Goal: Task Accomplishment & Management: Manage account settings

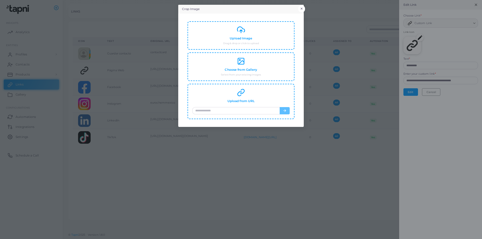
click at [302, 10] on button "×" at bounding box center [301, 9] width 7 height 7
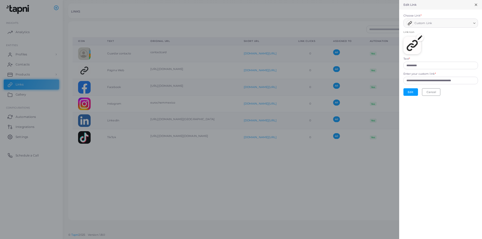
click at [475, 6] on icon at bounding box center [476, 5] width 4 height 4
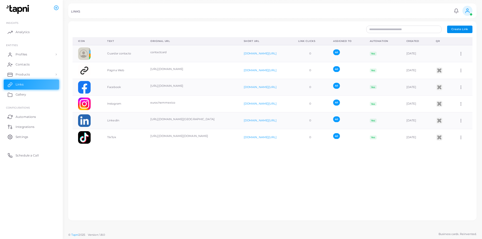
click at [460, 29] on span "Create Link" at bounding box center [459, 29] width 17 height 4
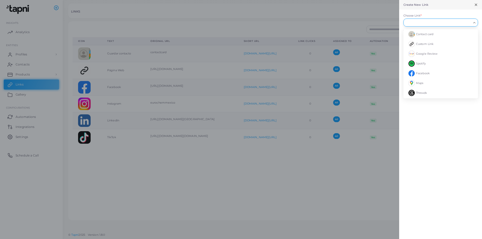
click at [423, 20] on input "Choose Link *" at bounding box center [439, 23] width 66 height 6
click at [432, 42] on li "Custom Link" at bounding box center [441, 44] width 75 height 10
type input "**********"
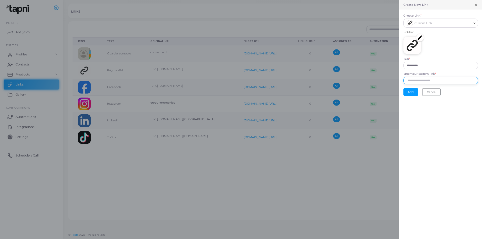
click at [419, 83] on input "Enter your custom link *" at bounding box center [441, 81] width 75 height 8
click at [408, 115] on div "**********" at bounding box center [440, 119] width 83 height 239
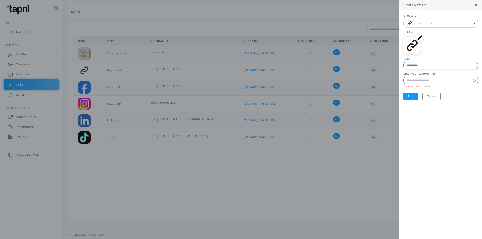
click at [427, 66] on input "**********" at bounding box center [441, 66] width 75 height 8
click at [436, 50] on div "Link Icon" at bounding box center [441, 43] width 75 height 27
click at [436, 82] on input "Enter your custom link *" at bounding box center [441, 81] width 75 height 8
click at [411, 145] on div "**********" at bounding box center [440, 119] width 83 height 239
click at [431, 93] on button "Cancel" at bounding box center [431, 97] width 18 height 8
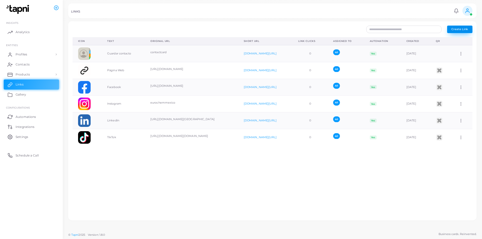
click at [460, 27] on button "Create Link" at bounding box center [459, 30] width 25 height 8
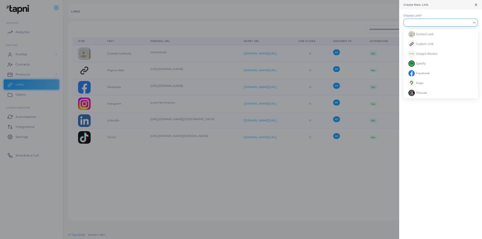
click at [422, 22] on input "Choose Link *" at bounding box center [439, 23] width 66 height 6
click at [438, 46] on li "Custom Link" at bounding box center [441, 44] width 75 height 10
type input "**********"
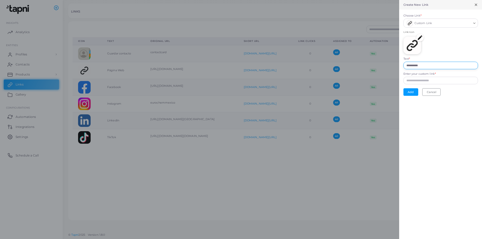
drag, startPoint x: 429, startPoint y: 66, endPoint x: 396, endPoint y: 65, distance: 32.9
click at [396, 0] on div "**********" at bounding box center [241, 0] width 482 height 0
click at [475, 5] on line at bounding box center [476, 5] width 2 height 2
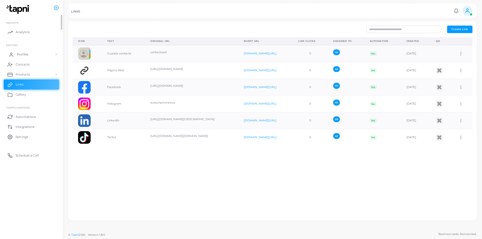
click at [30, 53] on link "Profiles" at bounding box center [31, 54] width 55 height 10
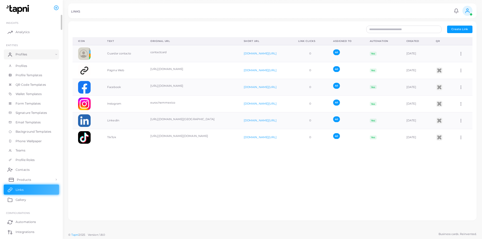
click at [27, 181] on span "Products" at bounding box center [24, 180] width 14 height 5
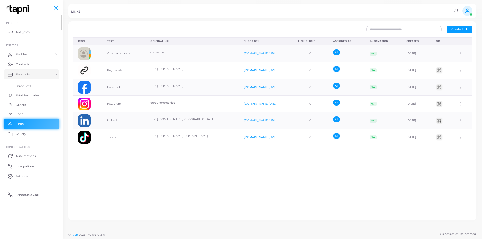
click at [25, 85] on span "Products" at bounding box center [24, 86] width 14 height 5
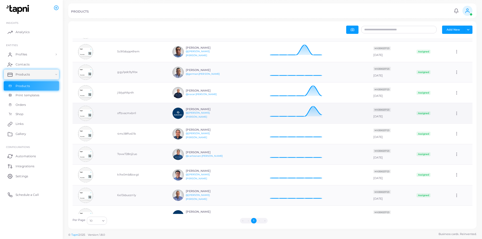
scroll to position [40, 0]
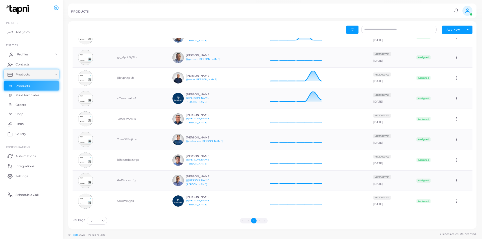
click at [30, 53] on link "Profiles" at bounding box center [31, 54] width 55 height 10
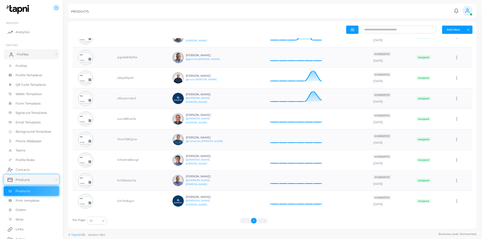
click at [30, 53] on link "Profiles" at bounding box center [31, 54] width 55 height 10
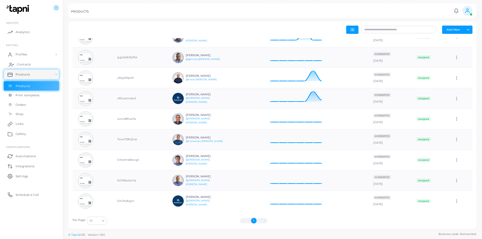
click at [30, 67] on link "Contacts" at bounding box center [31, 65] width 55 height 10
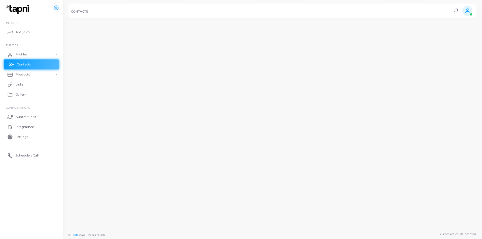
scroll to position [28, 0]
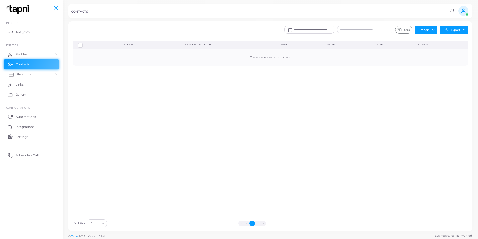
click at [27, 74] on span "Products" at bounding box center [24, 74] width 14 height 5
click at [21, 92] on link "Gallery" at bounding box center [31, 95] width 55 height 10
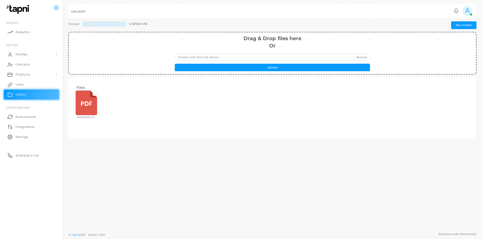
click at [99, 92] on label at bounding box center [99, 92] width 0 height 0
click at [259, 193] on button "Delete File" at bounding box center [256, 193] width 24 height 8
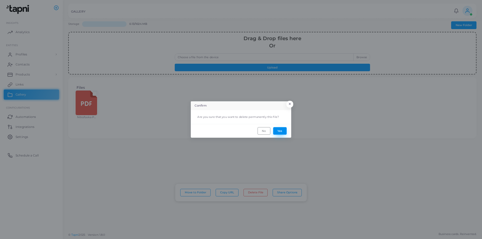
click at [283, 130] on button "Yes" at bounding box center [280, 131] width 14 height 8
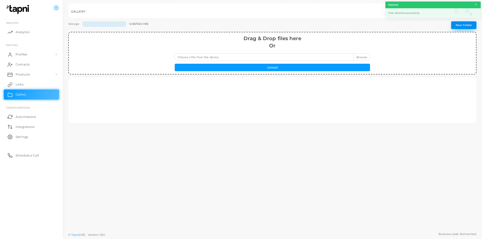
click at [461, 25] on button "New Folder" at bounding box center [463, 25] width 25 height 8
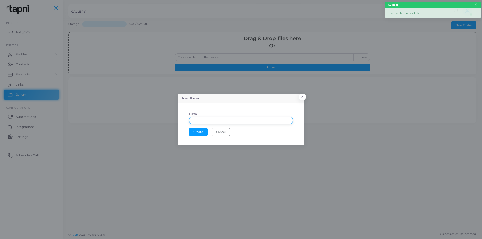
click at [198, 121] on input "text" at bounding box center [241, 121] width 104 height 8
click at [223, 131] on button "Cancel" at bounding box center [221, 132] width 18 height 8
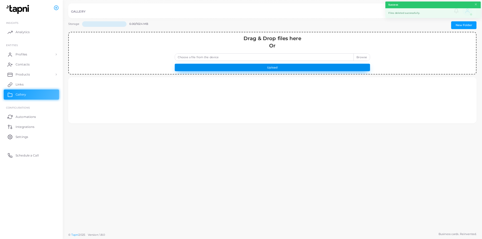
click at [271, 70] on button "Upload" at bounding box center [272, 68] width 195 height 8
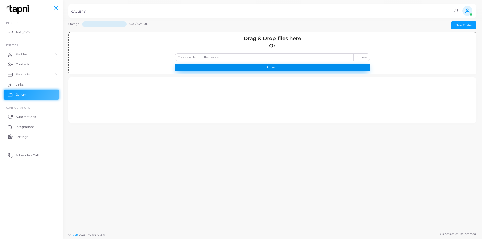
click at [223, 68] on button "Upload" at bounding box center [272, 68] width 195 height 8
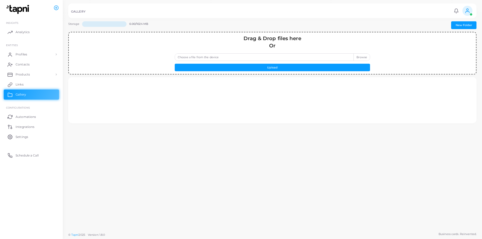
click at [250, 56] on label "Choose a file from the device" at bounding box center [272, 57] width 195 height 8
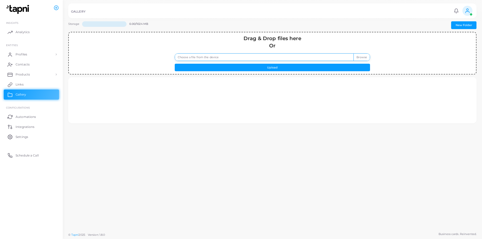
click at [250, 56] on input "Choose a file from the device" at bounding box center [272, 57] width 195 height 8
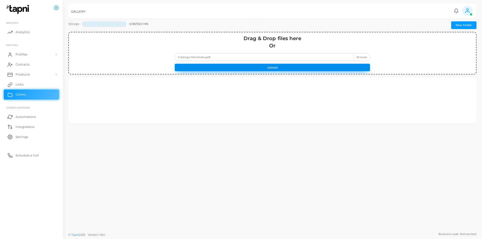
click at [277, 67] on button "Upload" at bounding box center [272, 68] width 195 height 8
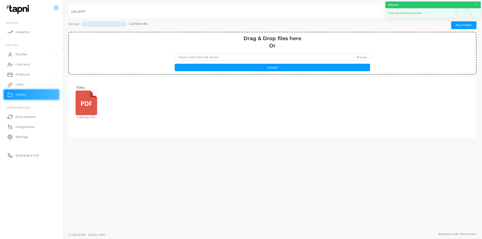
click at [220, 56] on label "Choose a file from the device" at bounding box center [272, 57] width 195 height 8
click at [220, 56] on input "Choose a file from the device" at bounding box center [272, 57] width 195 height 8
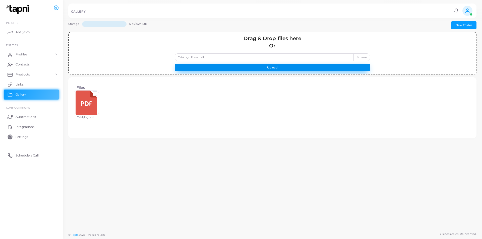
click at [207, 65] on button "Upload" at bounding box center [272, 68] width 195 height 8
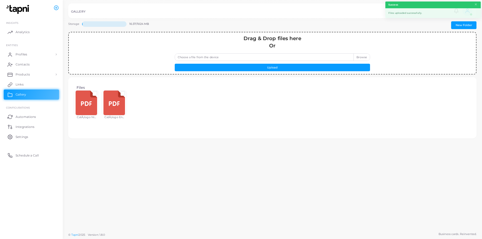
click at [210, 56] on label "Choose a file from the device" at bounding box center [272, 57] width 195 height 8
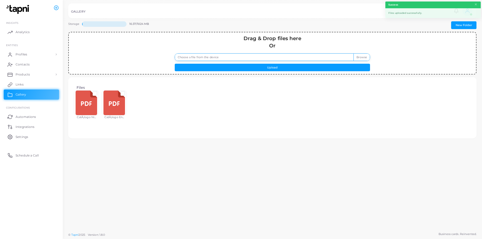
click at [210, 56] on input "Choose a file from the device" at bounding box center [272, 57] width 195 height 8
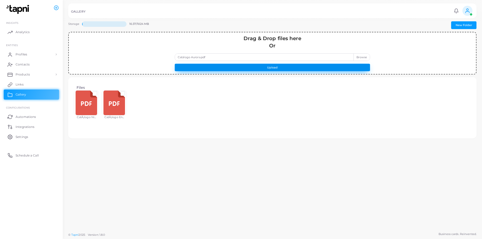
click at [243, 69] on button "Upload" at bounding box center [272, 68] width 195 height 8
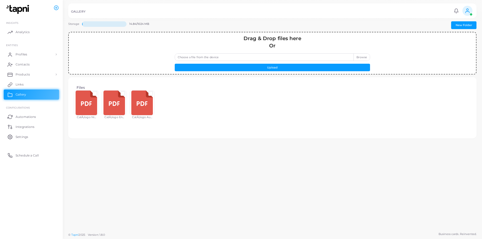
click at [204, 55] on label "Choose a file from the device" at bounding box center [272, 57] width 195 height 8
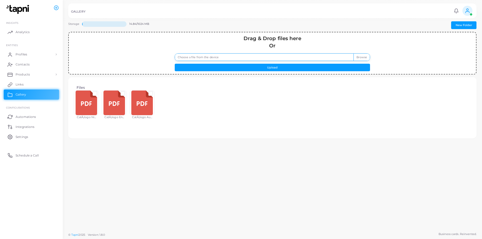
click at [204, 55] on input "Choose a file from the device" at bounding box center [272, 57] width 195 height 8
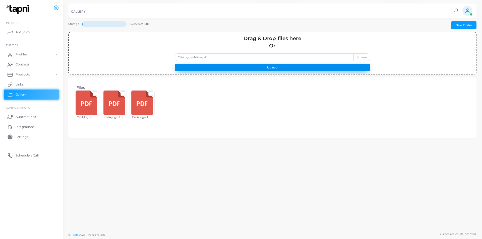
click at [218, 68] on button "Upload" at bounding box center [272, 68] width 195 height 8
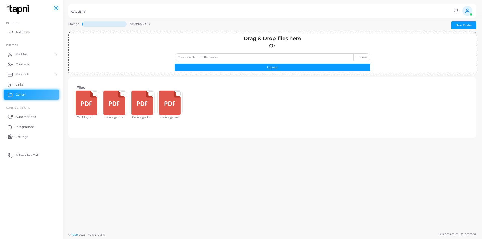
click at [236, 57] on label "Choose a file from the device" at bounding box center [272, 57] width 195 height 8
click at [236, 57] on input "Choose a file from the device" at bounding box center [272, 57] width 195 height 8
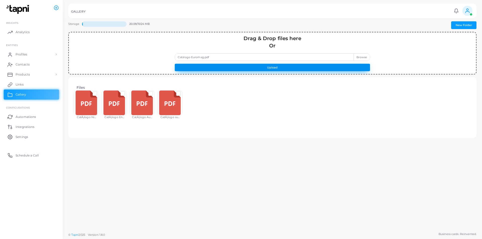
click at [228, 67] on button "Upload" at bounding box center [272, 68] width 195 height 8
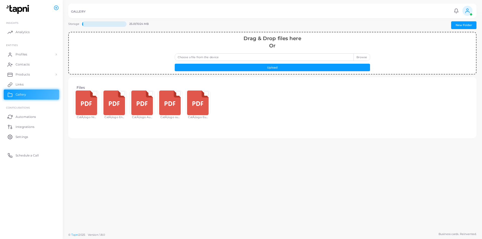
click at [183, 144] on div "Storage 25.01/1024 MB New Folder Drag & Drop files here Or Choose a file from t…" at bounding box center [272, 115] width 419 height 230
click at [253, 55] on label "Choose a file from the device" at bounding box center [272, 57] width 195 height 8
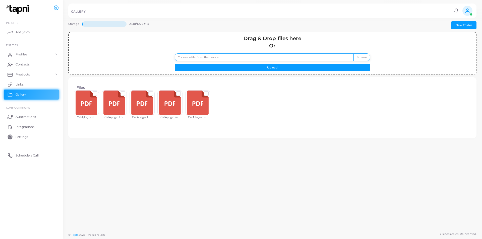
click at [253, 55] on input "Choose a file from the device" at bounding box center [272, 57] width 195 height 8
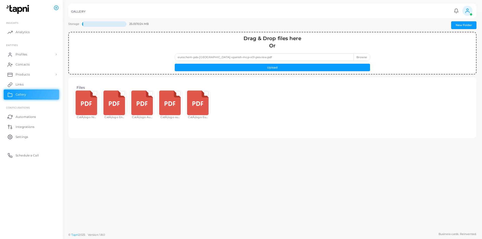
click at [267, 57] on label "eurochem-pds-mexico-spanish-mcp-v01-preview.pdf" at bounding box center [272, 57] width 195 height 8
click at [267, 57] on input "eurochem-pds-mexico-spanish-mcp-v01-preview.pdf" at bounding box center [272, 57] width 195 height 8
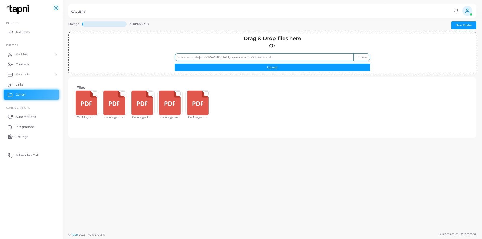
type input "**********"
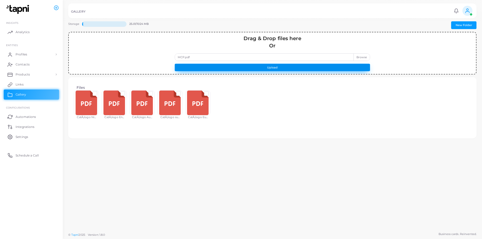
click at [261, 68] on button "Upload" at bounding box center [272, 68] width 195 height 8
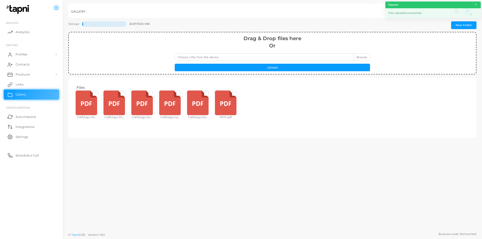
click at [238, 92] on label at bounding box center [238, 92] width 0 height 0
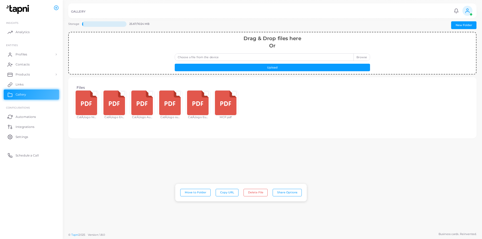
click at [99, 92] on label at bounding box center [99, 92] width 0 height 0
click at [238, 92] on label at bounding box center [238, 92] width 0 height 0
click at [229, 191] on button "Copy URL" at bounding box center [227, 193] width 23 height 8
click at [25, 85] on span "Links" at bounding box center [21, 84] width 8 height 5
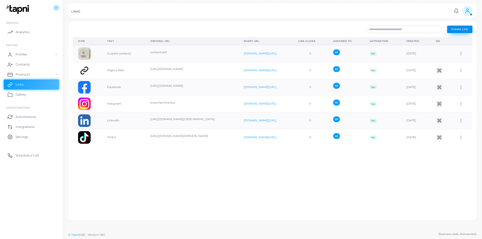
click at [461, 28] on span "Create Link" at bounding box center [459, 29] width 17 height 4
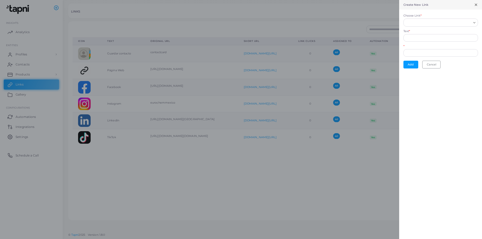
click at [443, 20] on input "Choose Link *" at bounding box center [439, 23] width 66 height 6
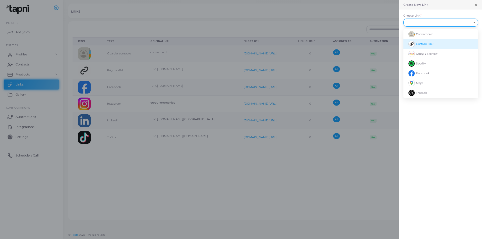
click at [422, 43] on span "Custom Link" at bounding box center [425, 44] width 18 height 4
type input "**********"
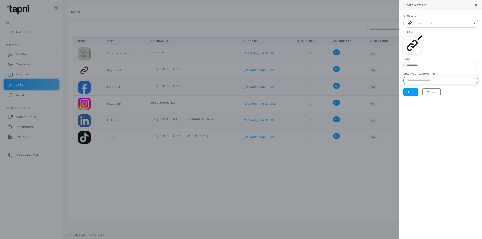
click at [432, 81] on input "Enter your custom link *" at bounding box center [441, 81] width 75 height 8
paste input "**********"
type input "**********"
click at [431, 65] on input "**********" at bounding box center [441, 66] width 75 height 8
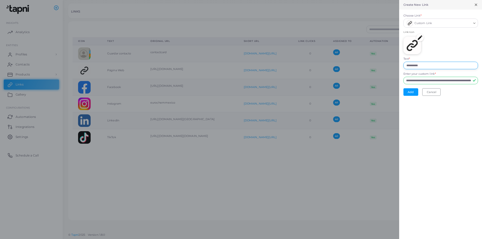
scroll to position [0, 0]
drag, startPoint x: 431, startPoint y: 65, endPoint x: 400, endPoint y: 65, distance: 30.9
click at [400, 65] on form "**********" at bounding box center [440, 55] width 83 height 91
type input "**********"
click at [420, 34] on img at bounding box center [420, 38] width 8 height 8
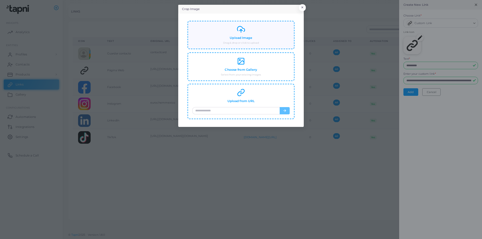
click at [240, 29] on icon at bounding box center [241, 29] width 8 height 8
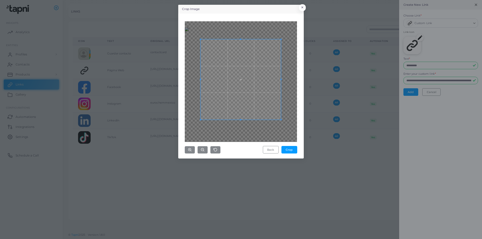
click at [247, 83] on span at bounding box center [241, 79] width 80 height 80
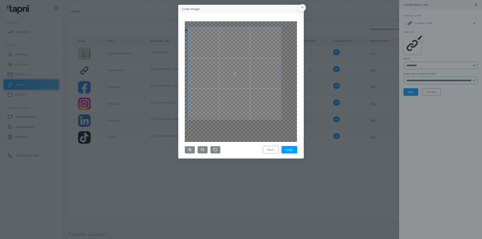
click at [173, 20] on div "Crop Image × Back Crop" at bounding box center [241, 119] width 482 height 239
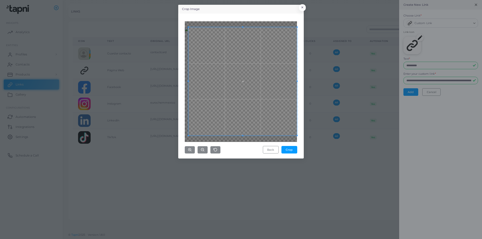
click at [302, 150] on div "Crop Image × Back Crop" at bounding box center [241, 82] width 126 height 154
click at [248, 78] on span at bounding box center [239, 81] width 109 height 109
click at [245, 64] on span at bounding box center [239, 81] width 109 height 109
click at [223, 29] on span at bounding box center [241, 81] width 109 height 109
click at [292, 149] on button "Crop" at bounding box center [289, 150] width 16 height 8
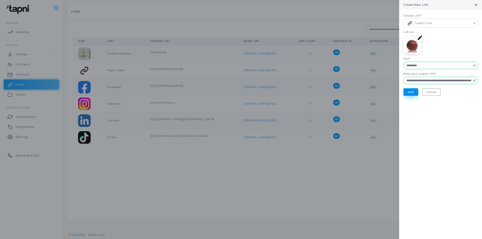
click at [412, 94] on button "Add" at bounding box center [411, 92] width 15 height 8
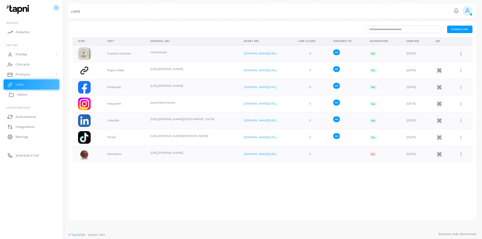
click at [21, 95] on span "Gallery" at bounding box center [22, 94] width 11 height 5
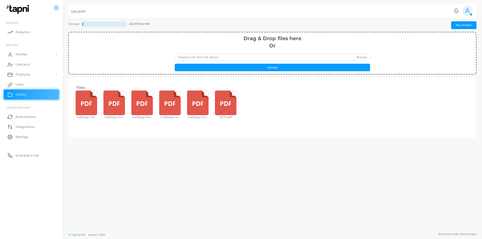
click at [127, 92] on label at bounding box center [127, 92] width 0 height 0
click at [234, 194] on button "Copy URL" at bounding box center [227, 193] width 23 height 8
click at [25, 83] on span "Links" at bounding box center [21, 84] width 8 height 5
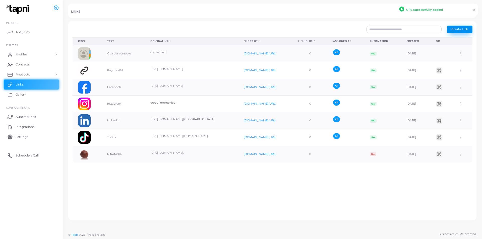
click at [458, 30] on span "Create Link" at bounding box center [459, 29] width 17 height 4
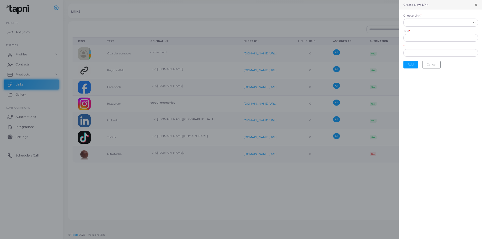
click at [418, 22] on input "Choose Link *" at bounding box center [439, 23] width 66 height 6
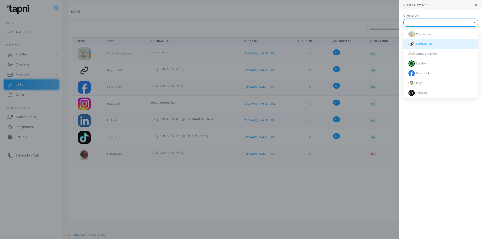
click at [421, 45] on span "Custom Link" at bounding box center [425, 44] width 18 height 4
type input "**********"
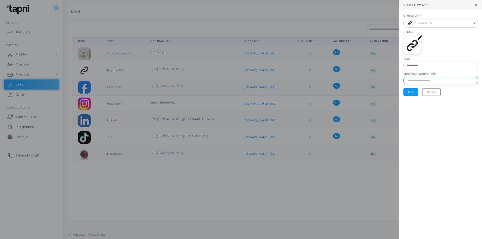
click at [425, 80] on input "Enter your custom link *" at bounding box center [441, 81] width 75 height 8
paste input "**********"
type input "**********"
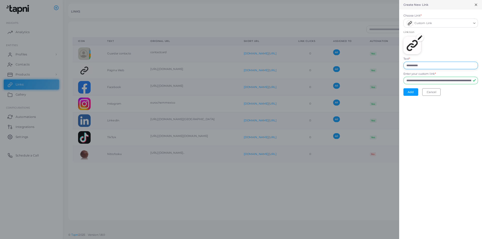
drag, startPoint x: 434, startPoint y: 66, endPoint x: 388, endPoint y: 64, distance: 46.7
click at [388, 0] on div "**********" at bounding box center [241, 0] width 482 height 0
paste input "*"
type input "******"
click at [418, 38] on img at bounding box center [420, 38] width 8 height 8
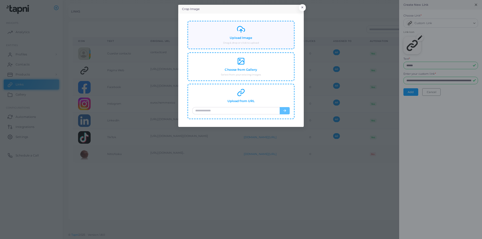
click at [242, 39] on h4 "Upload Image" at bounding box center [241, 38] width 22 height 4
click at [243, 32] on icon at bounding box center [241, 29] width 8 height 8
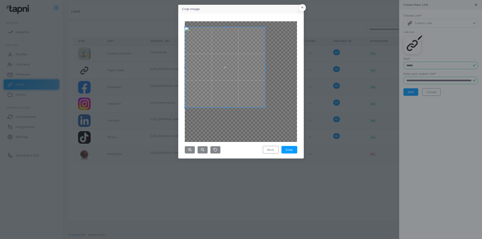
click at [235, 62] on span at bounding box center [225, 67] width 80 height 80
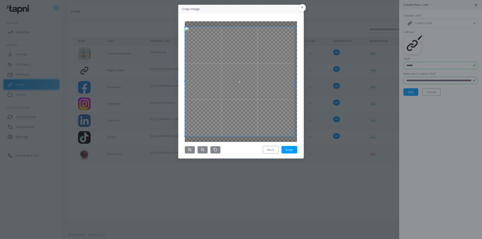
click at [307, 142] on div "Crop Image × Back Crop" at bounding box center [241, 119] width 482 height 239
click at [281, 103] on span at bounding box center [242, 81] width 109 height 109
click at [290, 150] on button "Crop" at bounding box center [289, 150] width 16 height 8
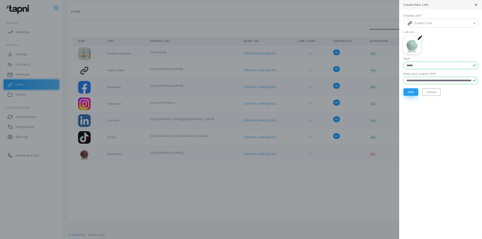
click at [413, 93] on button "Add" at bounding box center [411, 92] width 15 height 8
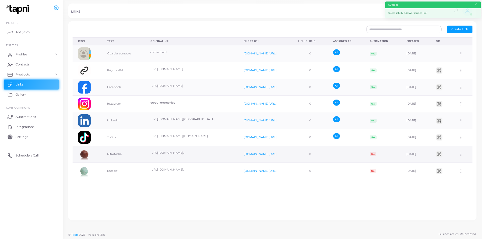
click at [459, 154] on icon at bounding box center [461, 154] width 5 height 5
click at [460, 166] on span "Edit Link" at bounding box center [456, 167] width 12 height 4
type input "**********"
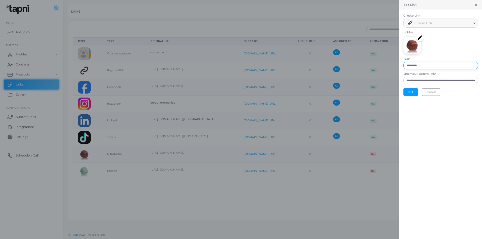
click at [428, 64] on input "**********" at bounding box center [441, 66] width 75 height 8
paste input "*"
type input "**********"
click at [415, 94] on button "Edit" at bounding box center [411, 92] width 15 height 8
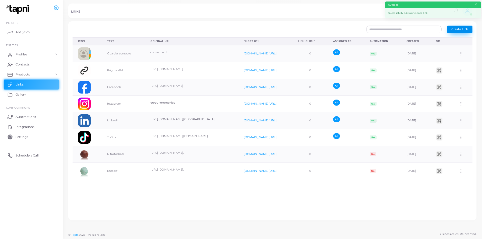
click at [457, 32] on button "Create Link" at bounding box center [459, 30] width 25 height 8
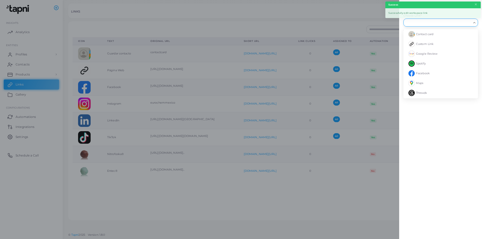
click at [419, 21] on input "Choose Link *" at bounding box center [439, 23] width 66 height 6
click at [25, 75] on div at bounding box center [241, 119] width 482 height 239
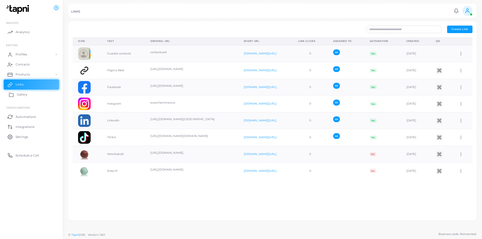
click at [26, 96] on span "Gallery" at bounding box center [22, 94] width 11 height 5
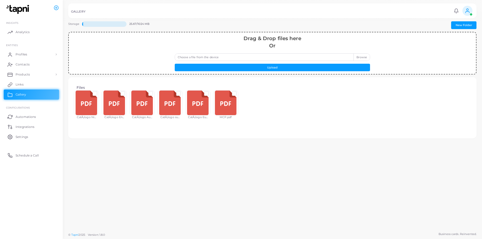
click at [155, 92] on label at bounding box center [155, 92] width 0 height 0
click at [223, 192] on button "Copy URL" at bounding box center [227, 193] width 23 height 8
click at [44, 83] on link "Links" at bounding box center [31, 85] width 55 height 10
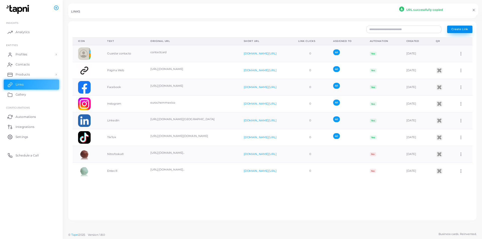
click at [459, 30] on span "Create Link" at bounding box center [459, 29] width 17 height 4
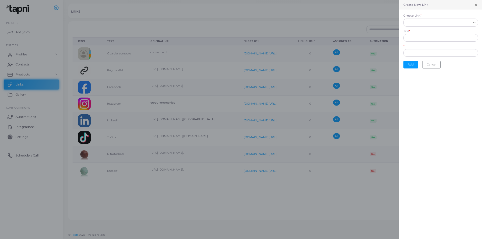
click at [417, 24] on input "Choose Link *" at bounding box center [439, 23] width 66 height 6
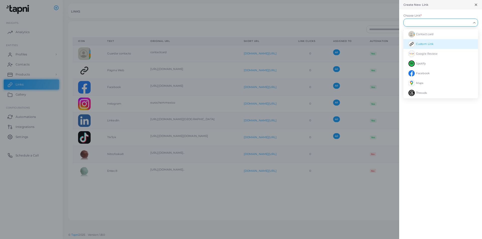
click at [420, 42] on span "Custom Link" at bounding box center [425, 44] width 18 height 4
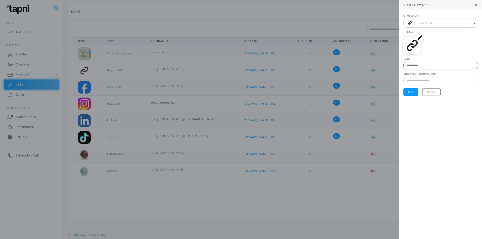
drag, startPoint x: 428, startPoint y: 67, endPoint x: 387, endPoint y: 67, distance: 40.7
click at [387, 0] on div "**********" at bounding box center [241, 0] width 482 height 0
type input "******"
click at [426, 80] on input "Enter your custom link *" at bounding box center [441, 81] width 75 height 8
paste input "**********"
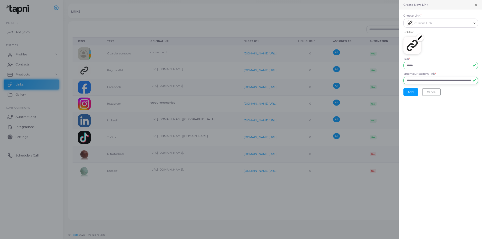
scroll to position [0, 174]
type input "**********"
click at [422, 36] on img at bounding box center [420, 38] width 8 height 8
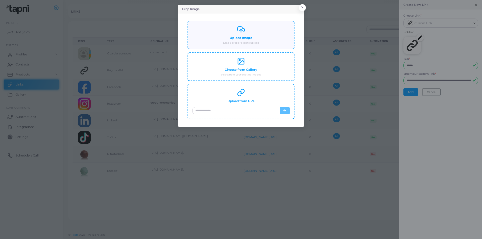
click at [258, 30] on div "Upload Image Drag & drop or click to upload" at bounding box center [240, 34] width 97 height 19
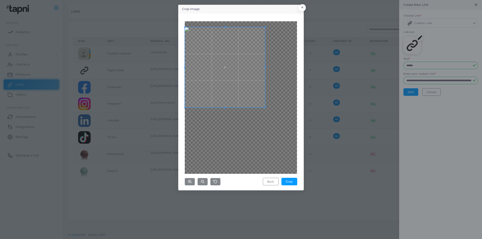
click at [209, 42] on span at bounding box center [225, 67] width 80 height 80
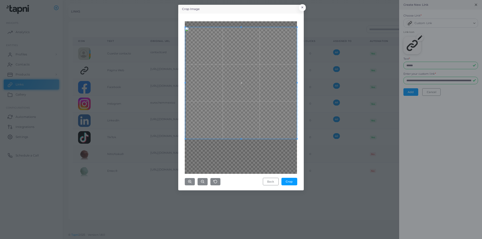
click at [302, 148] on div "Crop Image × Back Crop" at bounding box center [241, 98] width 126 height 186
click at [287, 107] on span at bounding box center [241, 83] width 112 height 112
click at [290, 107] on span at bounding box center [241, 83] width 112 height 112
click at [292, 181] on button "Crop" at bounding box center [289, 182] width 16 height 8
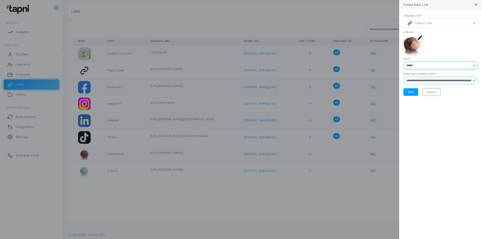
click at [427, 64] on input "******" at bounding box center [441, 66] width 75 height 8
click at [428, 66] on input "******" at bounding box center [441, 66] width 75 height 8
paste input "*"
type input "*******"
click at [411, 93] on button "Add" at bounding box center [411, 92] width 15 height 8
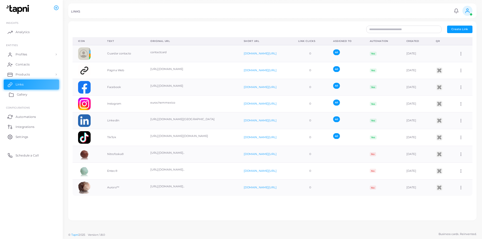
click at [23, 97] on link "Gallery" at bounding box center [31, 95] width 55 height 10
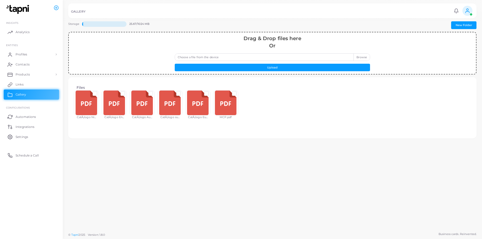
click at [183, 92] on label at bounding box center [183, 92] width 0 height 0
click at [229, 194] on button "Copy URL" at bounding box center [227, 193] width 23 height 8
click at [29, 84] on link "Links" at bounding box center [31, 85] width 55 height 10
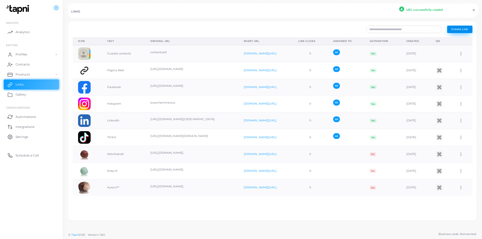
click at [457, 29] on span "Create Link" at bounding box center [459, 29] width 17 height 4
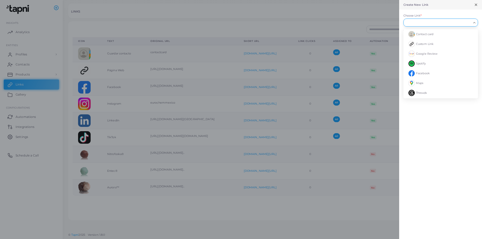
click at [416, 19] on div "Search for option" at bounding box center [438, 22] width 67 height 7
click at [425, 45] on span "Custom Link" at bounding box center [425, 44] width 18 height 4
type input "**********"
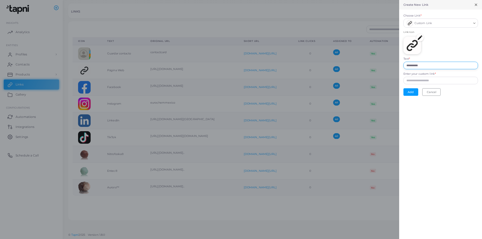
drag, startPoint x: 426, startPoint y: 67, endPoint x: 391, endPoint y: 66, distance: 35.4
click at [391, 0] on div "**********" at bounding box center [241, 0] width 482 height 0
click at [422, 84] on input "Enter your custom link *" at bounding box center [441, 81] width 75 height 8
paste input "**********"
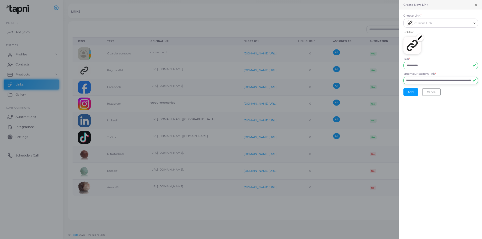
type input "**********"
drag, startPoint x: 430, startPoint y: 66, endPoint x: 392, endPoint y: 60, distance: 38.2
click at [392, 0] on div "**********" at bounding box center [241, 0] width 482 height 0
click at [425, 66] on input "*******" at bounding box center [441, 66] width 75 height 8
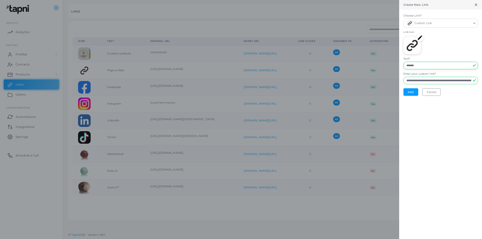
paste input "*"
type input "********"
click at [419, 39] on img at bounding box center [420, 38] width 8 height 8
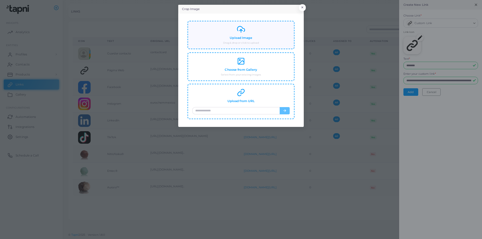
click at [239, 33] on icon at bounding box center [241, 29] width 8 height 8
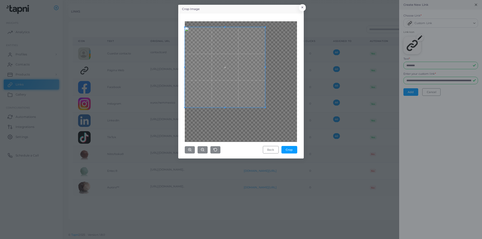
click at [226, 77] on span at bounding box center [225, 67] width 80 height 80
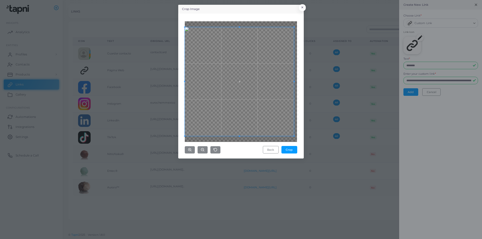
click at [307, 153] on div "Crop Image × Back Crop" at bounding box center [241, 119] width 482 height 239
click at [271, 107] on span at bounding box center [241, 81] width 109 height 109
click at [289, 150] on button "Crop" at bounding box center [289, 150] width 16 height 8
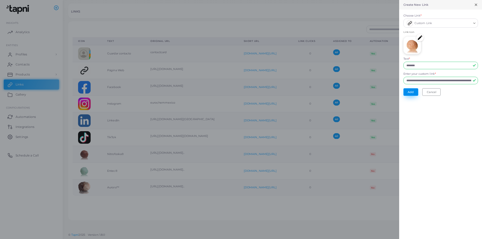
click at [413, 92] on button "Add" at bounding box center [411, 92] width 15 height 8
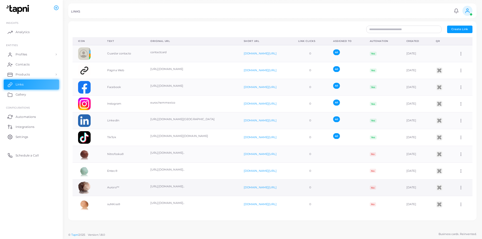
click at [459, 189] on icon at bounding box center [461, 188] width 5 height 5
click at [458, 203] on span "Edit Link" at bounding box center [456, 202] width 12 height 4
type input "*******"
type input "**********"
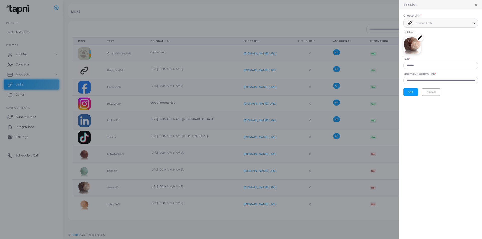
click at [420, 37] on img at bounding box center [420, 38] width 8 height 8
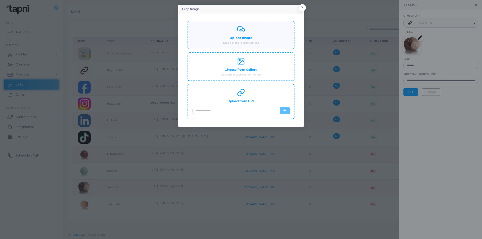
click at [237, 34] on div "Upload Image Drag & drop or click to upload" at bounding box center [240, 34] width 97 height 19
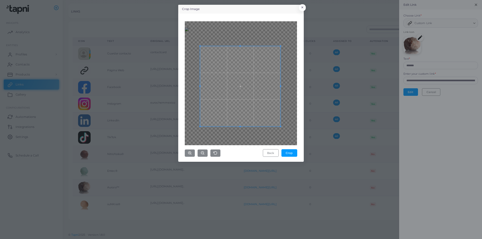
click at [261, 98] on span at bounding box center [240, 86] width 80 height 80
click at [196, 44] on div at bounding box center [241, 83] width 112 height 124
click at [238, 73] on span at bounding box center [240, 83] width 83 height 83
click at [286, 154] on button "Crop" at bounding box center [289, 153] width 16 height 8
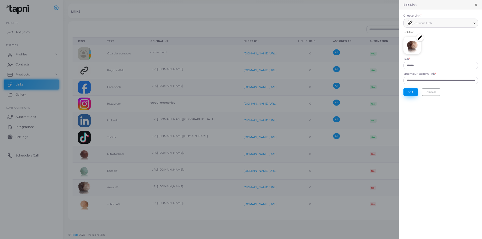
click at [410, 92] on button "Edit" at bounding box center [411, 92] width 15 height 8
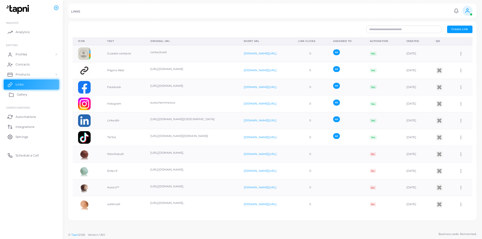
click at [27, 97] on span "Gallery" at bounding box center [22, 94] width 11 height 5
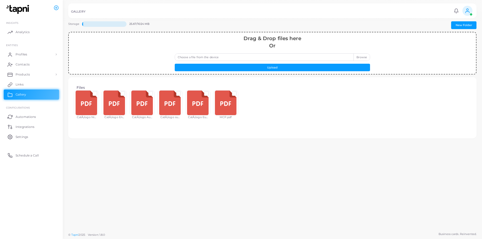
click at [210, 92] on label at bounding box center [210, 92] width 0 height 0
click at [226, 193] on button "Copy URL" at bounding box center [227, 193] width 23 height 8
click at [24, 84] on span "Links" at bounding box center [21, 84] width 8 height 5
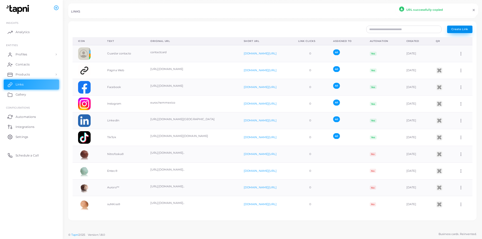
click at [458, 29] on span "Create Link" at bounding box center [459, 29] width 17 height 4
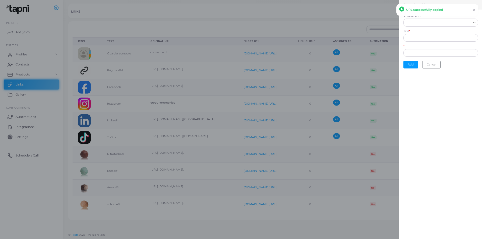
click at [416, 21] on input "Choose Link *" at bounding box center [439, 23] width 66 height 6
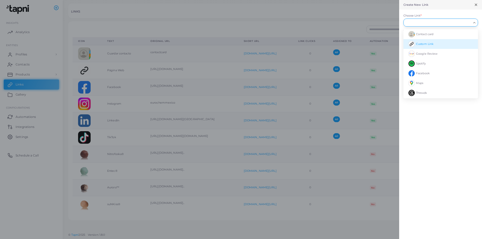
click at [420, 46] on li "Custom Link" at bounding box center [441, 44] width 75 height 10
type input "**********"
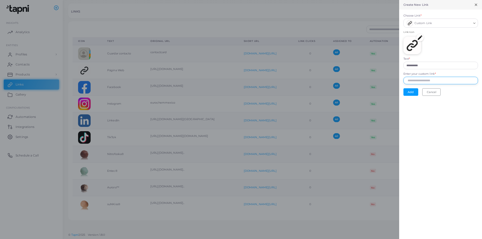
click at [423, 79] on input "Enter your custom link *" at bounding box center [441, 81] width 75 height 8
paste input "**********"
type input "**********"
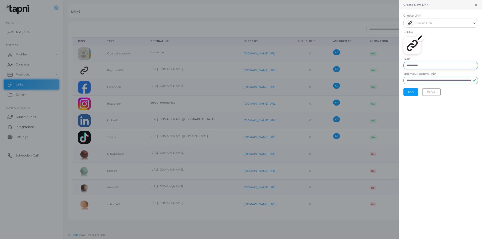
drag, startPoint x: 435, startPoint y: 65, endPoint x: 386, endPoint y: 60, distance: 49.3
click at [386, 0] on div "**********" at bounding box center [241, 0] width 482 height 0
click at [442, 66] on input "*******" at bounding box center [441, 66] width 75 height 8
paste input "*"
type input "********"
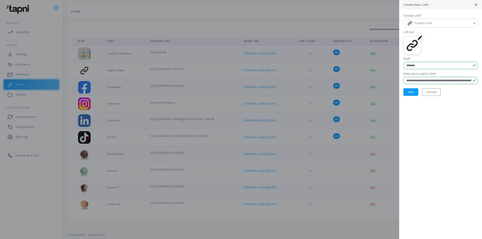
click at [419, 40] on img at bounding box center [420, 38] width 8 height 8
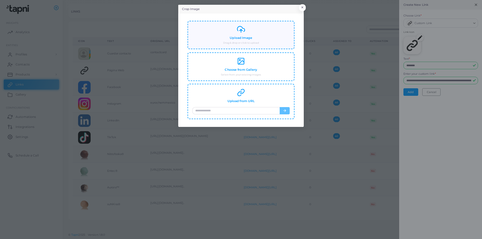
click at [237, 35] on div "Upload Image Drag & drop or click to upload" at bounding box center [240, 34] width 97 height 19
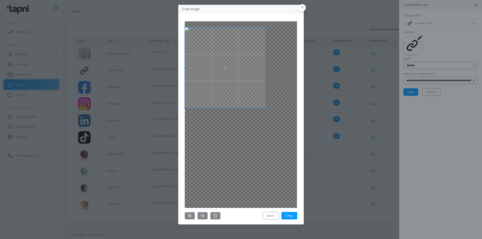
click at [231, 53] on span at bounding box center [225, 67] width 80 height 80
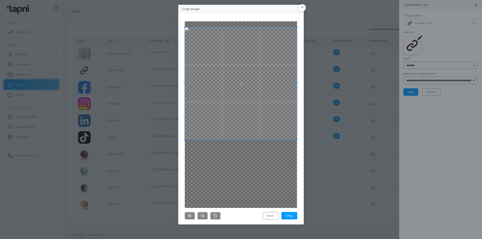
click at [309, 165] on div "Crop Image × Back Crop" at bounding box center [241, 119] width 482 height 239
click at [272, 217] on button "Back" at bounding box center [271, 216] width 16 height 8
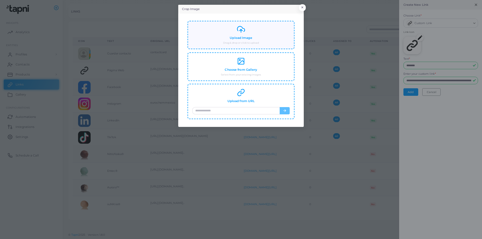
click at [244, 31] on icon at bounding box center [241, 29] width 8 height 8
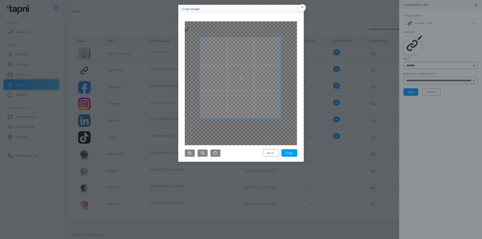
click at [254, 81] on span at bounding box center [240, 78] width 80 height 80
click at [294, 152] on button "Crop" at bounding box center [289, 153] width 16 height 8
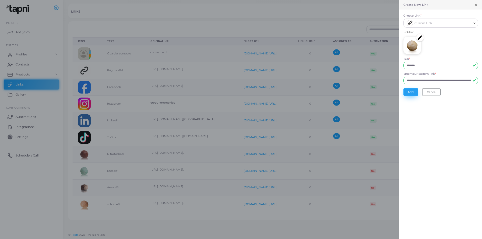
click at [413, 90] on button "Add" at bounding box center [411, 92] width 15 height 8
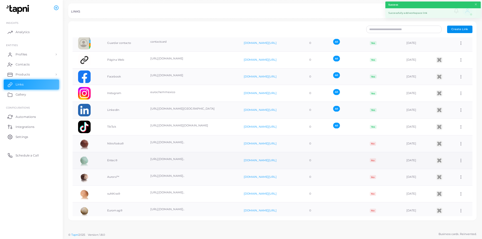
scroll to position [16, 0]
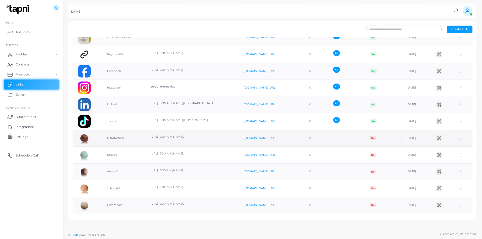
click at [328, 141] on td at bounding box center [346, 138] width 37 height 17
click at [370, 137] on span "No" at bounding box center [373, 138] width 6 height 4
click at [461, 138] on div "Assign to Team Edit Link Delete Link" at bounding box center [463, 138] width 8 height 5
click at [459, 137] on icon at bounding box center [461, 138] width 5 height 5
click at [462, 143] on span "Assign to Team" at bounding box center [460, 143] width 21 height 4
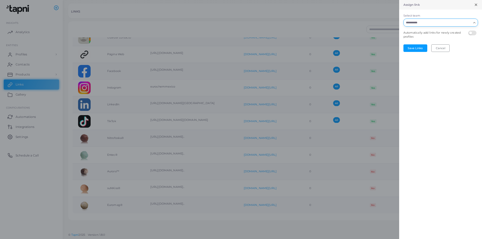
click at [443, 24] on input "Select team" at bounding box center [437, 23] width 67 height 6
click at [429, 38] on li "Fertilizantes" at bounding box center [441, 41] width 75 height 8
click at [474, 31] on label at bounding box center [473, 31] width 10 height 0
click at [470, 31] on label at bounding box center [473, 31] width 10 height 0
click at [416, 46] on button "Save Links" at bounding box center [416, 48] width 24 height 8
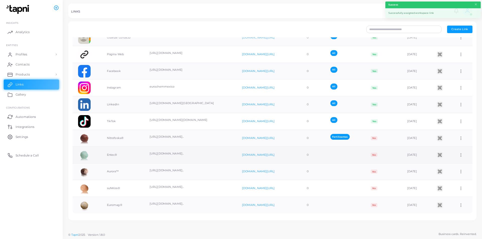
click at [459, 156] on icon at bounding box center [461, 155] width 5 height 5
click at [460, 164] on span "Assign to Team" at bounding box center [460, 162] width 21 height 4
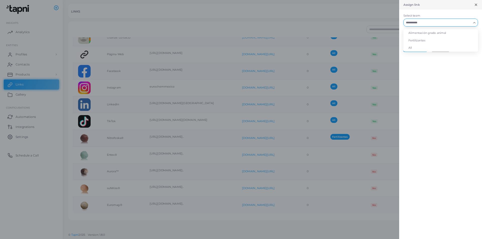
click at [421, 19] on div "Search for option" at bounding box center [438, 22] width 68 height 7
click at [420, 39] on li "Fertilizantes" at bounding box center [441, 41] width 75 height 8
click at [418, 46] on button "Save Links" at bounding box center [416, 48] width 24 height 8
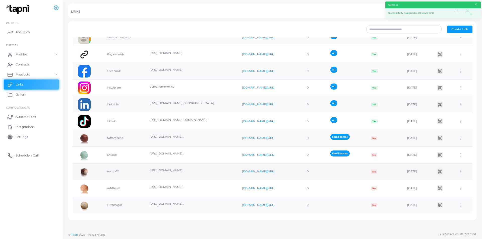
click at [460, 172] on icon at bounding box center [461, 171] width 5 height 5
click at [458, 179] on span "Assign to Team" at bounding box center [460, 179] width 21 height 4
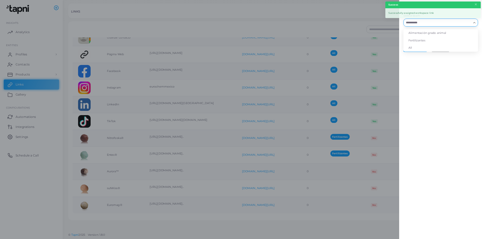
click at [421, 25] on input "Select team" at bounding box center [437, 23] width 67 height 6
click at [414, 38] on li "Fertilizantes" at bounding box center [441, 41] width 75 height 8
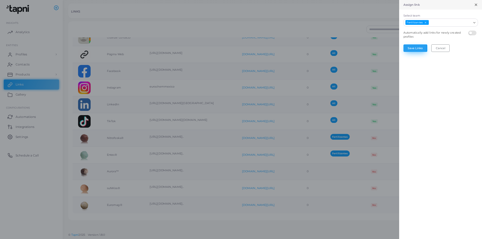
click at [416, 46] on button "Save Links" at bounding box center [416, 48] width 24 height 8
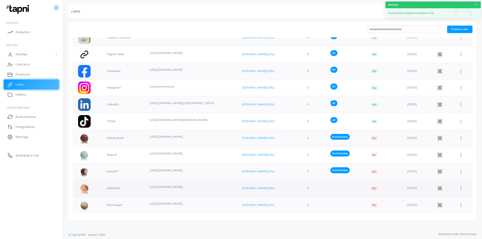
click at [459, 189] on icon at bounding box center [461, 188] width 5 height 5
click at [460, 195] on span "Assign to Team" at bounding box center [460, 196] width 21 height 4
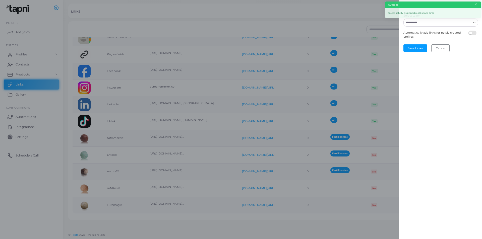
click at [423, 25] on input "Select team" at bounding box center [437, 23] width 67 height 6
click at [416, 40] on li "Fertilizantes" at bounding box center [441, 41] width 75 height 8
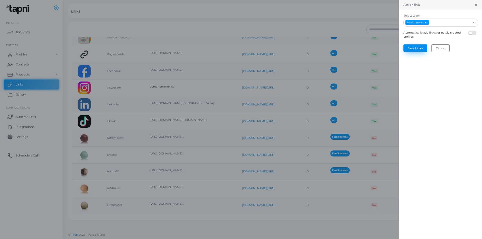
click at [414, 48] on button "Save Links" at bounding box center [416, 48] width 24 height 8
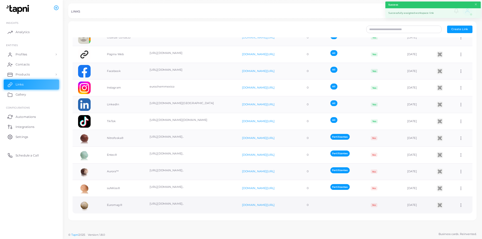
click at [459, 206] on icon at bounding box center [461, 205] width 5 height 5
click at [453, 212] on span "Assign to Team" at bounding box center [460, 212] width 21 height 4
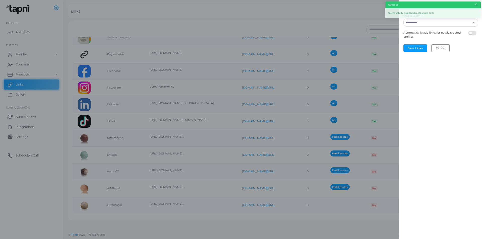
click at [419, 25] on input "Select team" at bounding box center [437, 23] width 67 height 6
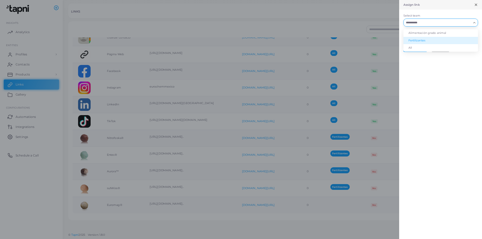
click at [412, 40] on li "Fertilizantes" at bounding box center [441, 41] width 75 height 8
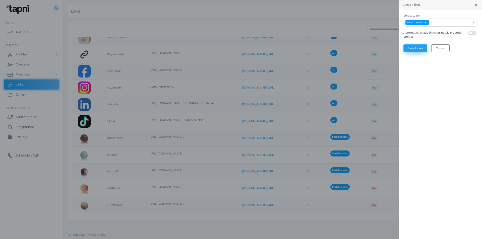
click at [423, 46] on button "Save Links" at bounding box center [416, 48] width 24 height 8
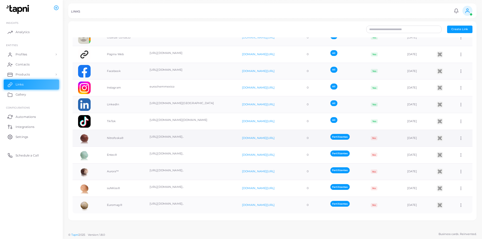
click at [371, 138] on span "No" at bounding box center [374, 138] width 6 height 4
click at [460, 138] on icon at bounding box center [461, 138] width 5 height 5
click at [30, 53] on link "Profiles" at bounding box center [31, 54] width 55 height 10
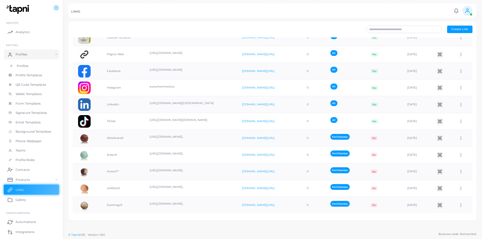
click at [29, 64] on link "Profiles" at bounding box center [31, 66] width 55 height 10
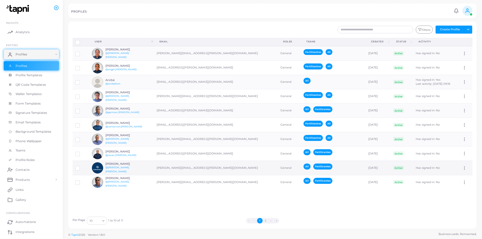
click at [174, 166] on td "[PERSON_NAME][EMAIL_ADDRESS][PERSON_NAME][DOMAIN_NAME]" at bounding box center [216, 168] width 124 height 14
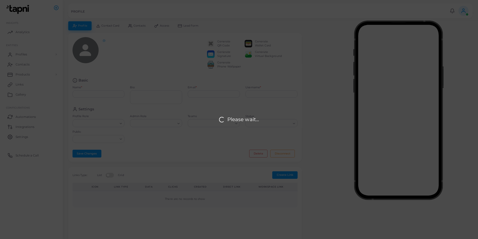
type input "**********"
type textarea "**********"
type input "**********"
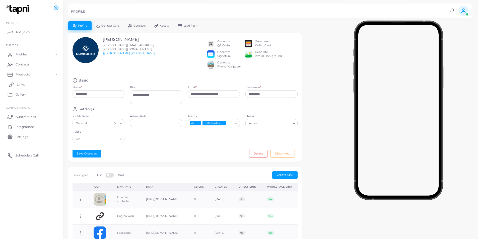
click at [20, 84] on span "Links" at bounding box center [21, 84] width 8 height 5
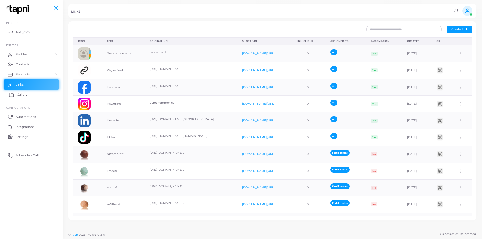
click at [34, 92] on link "Gallery" at bounding box center [31, 95] width 55 height 10
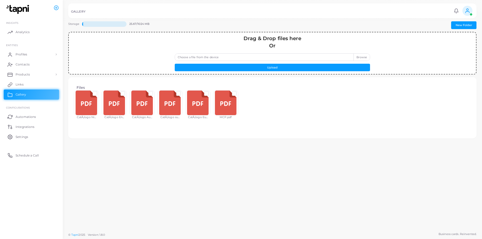
click at [245, 57] on label "Choose a file from the device" at bounding box center [272, 57] width 195 height 8
click at [245, 57] on input "Choose a file from the device" at bounding box center [272, 57] width 195 height 8
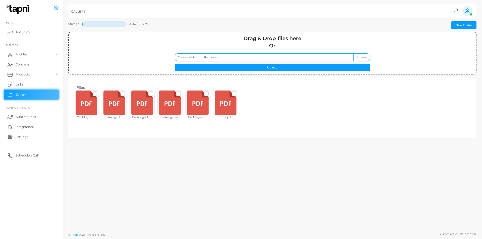
type input "**********"
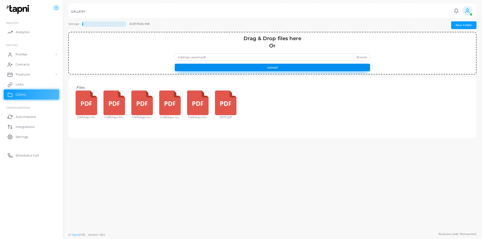
click at [285, 68] on button "Upload" at bounding box center [272, 68] width 195 height 8
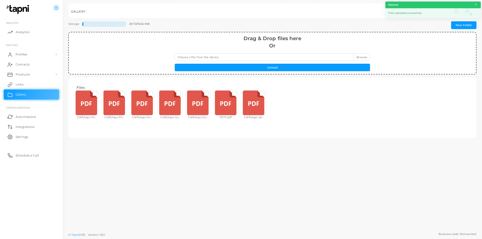
drag, startPoint x: 263, startPoint y: 94, endPoint x: 257, endPoint y: 88, distance: 8.5
click at [266, 92] on label at bounding box center [266, 92] width 0 height 0
click at [232, 195] on button "Copy URL" at bounding box center [227, 193] width 23 height 8
click at [25, 87] on span "Links" at bounding box center [21, 84] width 8 height 5
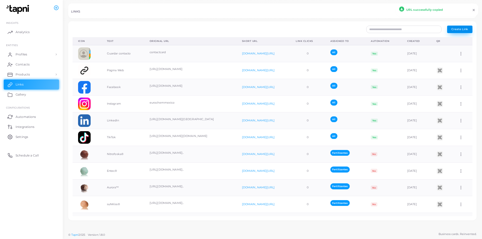
click at [461, 31] on button "Create Link" at bounding box center [459, 30] width 25 height 8
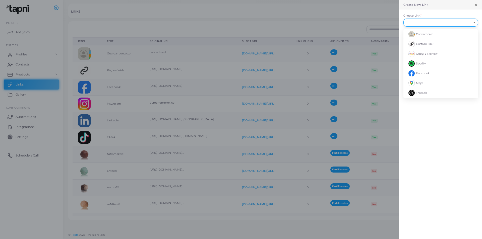
click at [420, 25] on input "Choose Link *" at bounding box center [439, 23] width 66 height 6
click at [425, 45] on span "Custom Link" at bounding box center [425, 44] width 18 height 4
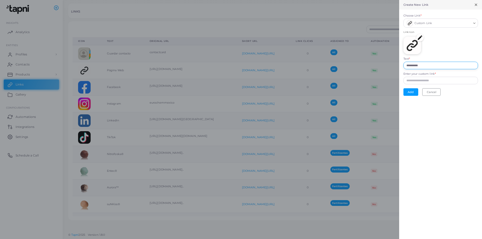
drag, startPoint x: 427, startPoint y: 66, endPoint x: 402, endPoint y: 65, distance: 25.1
click at [402, 65] on form "**********" at bounding box center [440, 55] width 83 height 91
type input "*******"
click at [437, 80] on input "Enter your custom link *" at bounding box center [441, 81] width 75 height 8
paste input "**********"
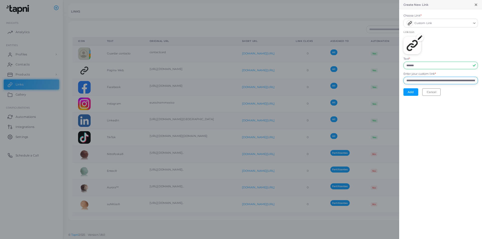
scroll to position [0, 174]
type input "**********"
click at [419, 37] on img at bounding box center [420, 38] width 8 height 8
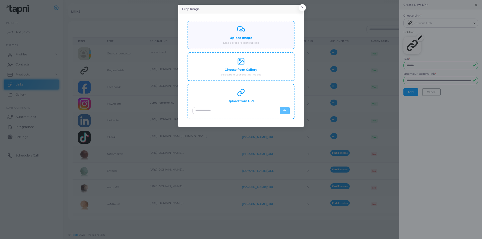
click at [236, 37] on h4 "Upload Image" at bounding box center [241, 38] width 22 height 4
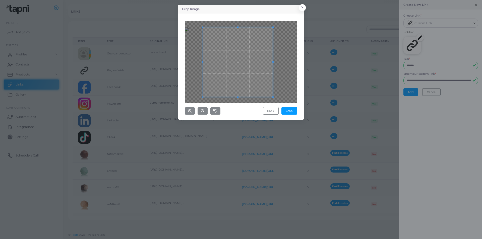
click at [236, 31] on span at bounding box center [238, 62] width 70 height 70
click at [256, 59] on span at bounding box center [237, 62] width 70 height 70
click at [292, 110] on div "Back Crop" at bounding box center [241, 68] width 112 height 94
click at [275, 110] on button "Back" at bounding box center [271, 111] width 16 height 8
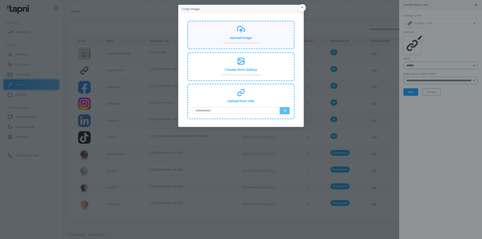
click at [238, 34] on div "Upload Image Drag & drop or click to upload" at bounding box center [240, 34] width 97 height 19
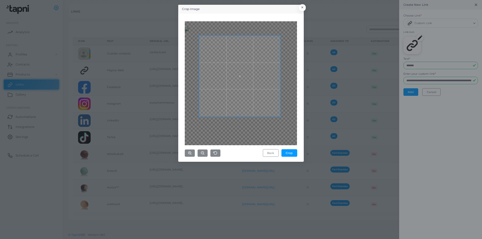
click at [257, 65] on span at bounding box center [240, 76] width 80 height 80
click at [292, 153] on button "Crop" at bounding box center [289, 153] width 16 height 8
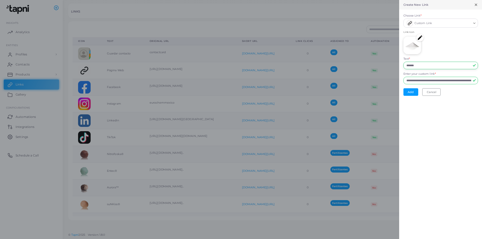
click at [426, 67] on input "*******" at bounding box center [441, 66] width 75 height 8
paste input "*"
type input "********"
click at [413, 91] on button "Add" at bounding box center [411, 92] width 15 height 8
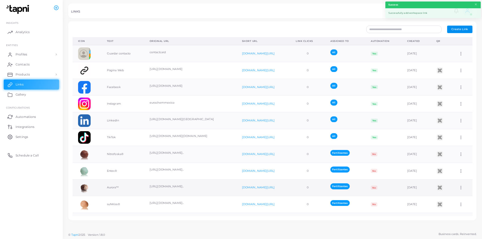
scroll to position [33, 0]
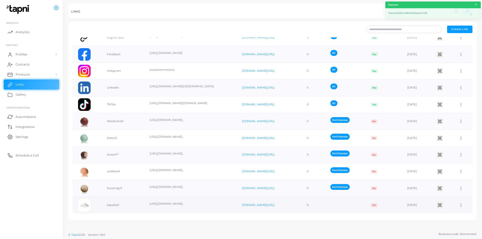
click at [459, 206] on icon at bounding box center [461, 205] width 5 height 5
click at [459, 213] on span "Assign to Team" at bounding box center [460, 212] width 21 height 4
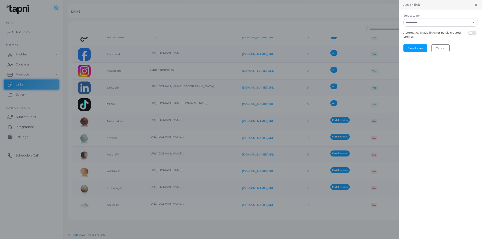
click at [421, 20] on input "Select team" at bounding box center [437, 23] width 67 height 6
click at [422, 39] on li "Fertilizantes" at bounding box center [441, 41] width 75 height 8
click at [417, 50] on button "Save Links" at bounding box center [416, 48] width 24 height 8
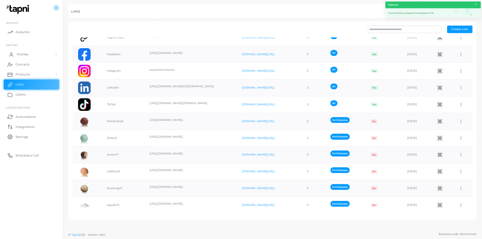
click at [25, 56] on span "Profiles" at bounding box center [23, 54] width 12 height 5
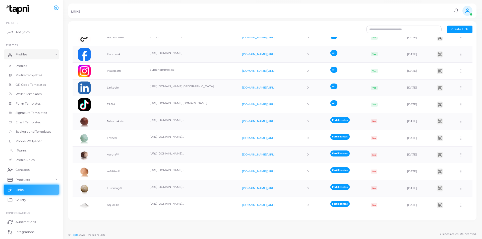
click at [22, 149] on span "Teams" at bounding box center [22, 150] width 10 height 5
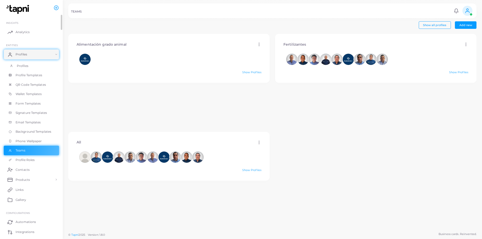
click at [26, 65] on span "Profiles" at bounding box center [23, 66] width 12 height 5
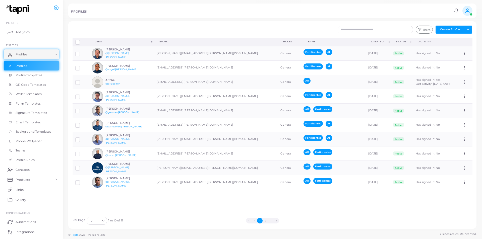
click at [265, 220] on button "2" at bounding box center [266, 221] width 6 height 6
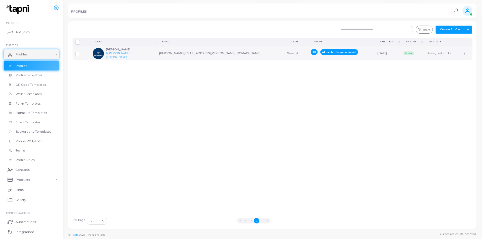
click at [189, 54] on td "victor.ortiz@eurochem-mx.com" at bounding box center [220, 53] width 128 height 14
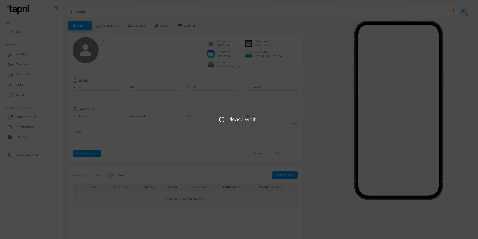
type input "**********"
type textarea "**********"
type input "**********"
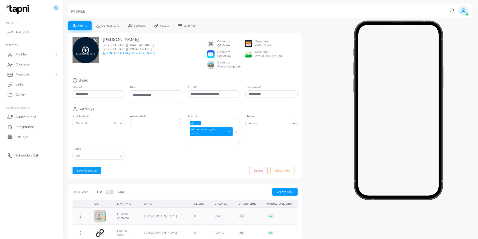
click at [86, 48] on icon at bounding box center [86, 50] width 8 height 8
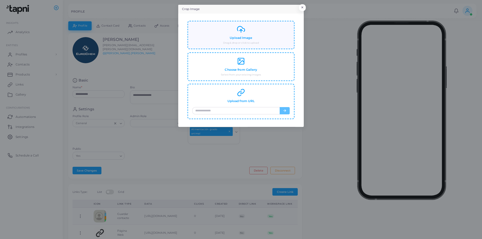
click at [241, 30] on line at bounding box center [241, 30] width 0 height 3
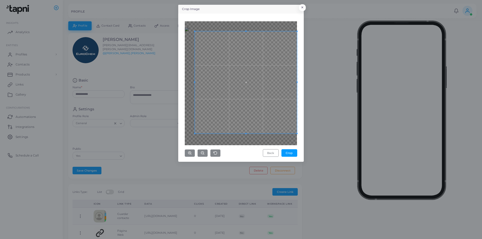
click at [301, 151] on div "Crop Image × Back Crop" at bounding box center [241, 83] width 126 height 157
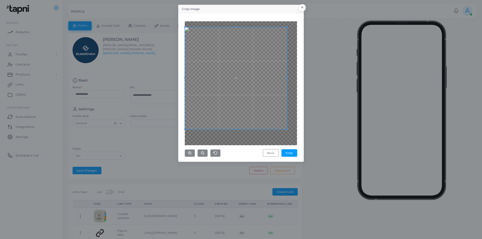
click at [255, 76] on span at bounding box center [236, 78] width 102 height 102
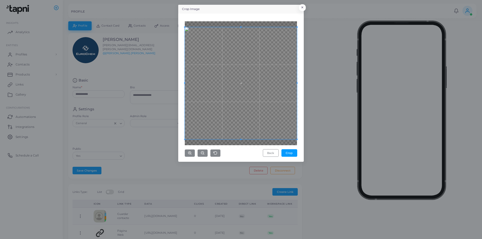
click at [300, 149] on div "Back Crop" at bounding box center [241, 87] width 120 height 143
click at [289, 153] on button "Crop" at bounding box center [289, 153] width 16 height 8
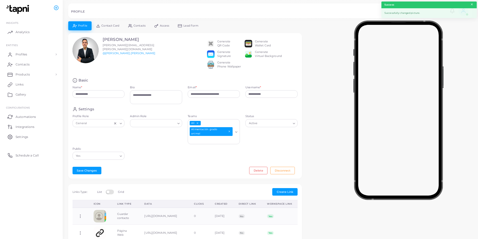
click at [474, 4] on button "×" at bounding box center [472, 5] width 3 height 6
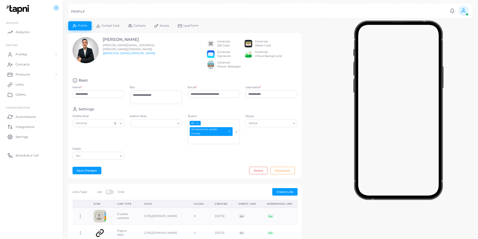
click at [462, 59] on div at bounding box center [398, 109] width 159 height 176
click at [21, 93] on span "Gallery" at bounding box center [22, 94] width 11 height 5
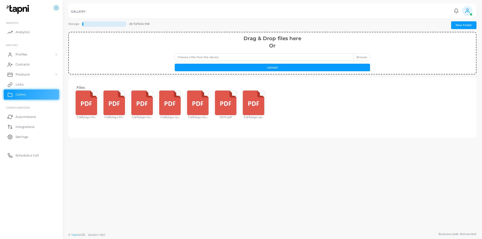
click at [238, 92] on label at bounding box center [238, 92] width 0 height 0
click at [222, 194] on button "Copy URL" at bounding box center [227, 193] width 23 height 8
click at [30, 85] on link "Links" at bounding box center [31, 85] width 55 height 10
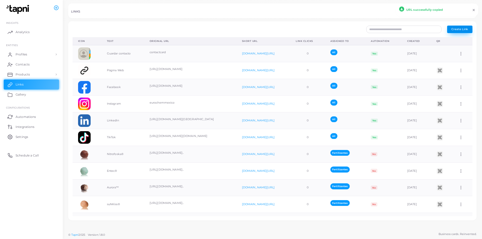
click at [457, 29] on span "Create Link" at bounding box center [459, 29] width 17 height 4
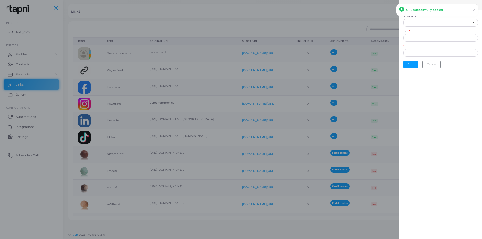
click at [417, 22] on input "Choose Link *" at bounding box center [439, 23] width 66 height 6
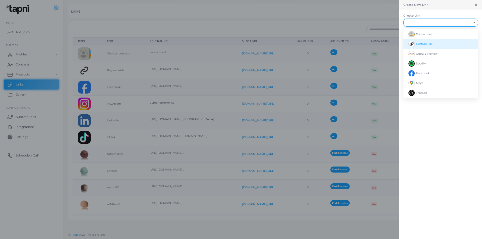
click at [420, 46] on li "Custom Link" at bounding box center [441, 44] width 75 height 10
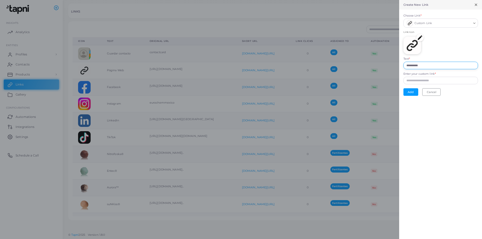
drag, startPoint x: 428, startPoint y: 67, endPoint x: 369, endPoint y: 69, distance: 59.0
click at [369, 0] on div "**********" at bounding box center [241, 0] width 482 height 0
type input "***"
drag, startPoint x: 420, startPoint y: 77, endPoint x: 422, endPoint y: 79, distance: 2.8
click at [420, 78] on input "Enter your custom link *" at bounding box center [441, 81] width 75 height 8
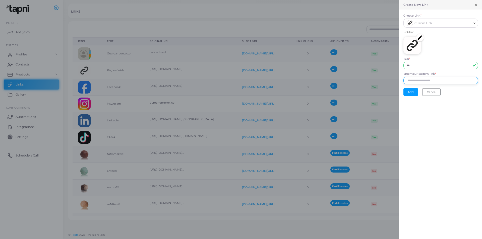
paste input "**********"
type input "**********"
click at [418, 39] on img at bounding box center [420, 38] width 8 height 8
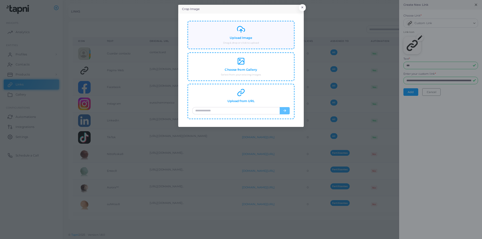
click at [249, 28] on div "Upload Image Drag & drop or click to upload" at bounding box center [240, 34] width 97 height 19
